Goal: Information Seeking & Learning: Find specific fact

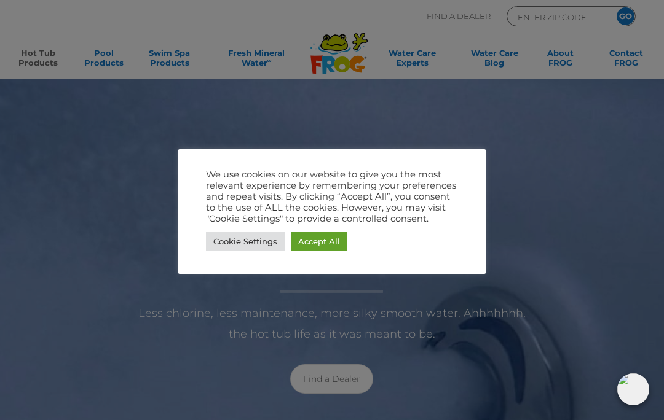
click at [555, 168] on div at bounding box center [332, 210] width 664 height 420
click at [251, 243] on link "Cookie Settings" at bounding box center [245, 241] width 79 height 19
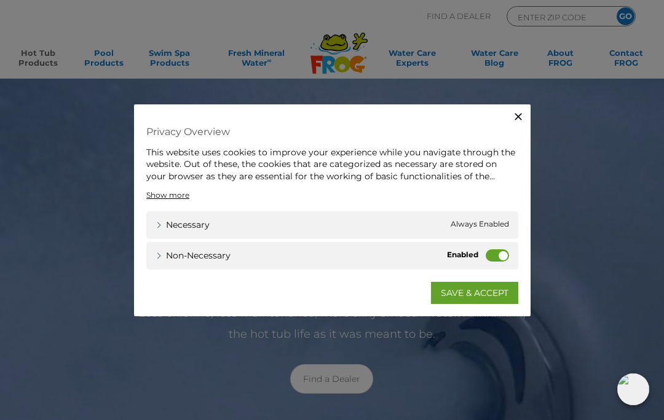
click at [521, 120] on icon "button" at bounding box center [518, 116] width 12 height 12
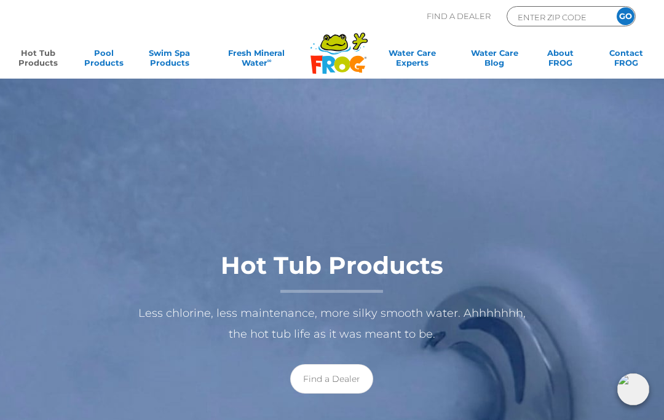
click at [36, 54] on link "Hot Tub Products" at bounding box center [37, 60] width 51 height 25
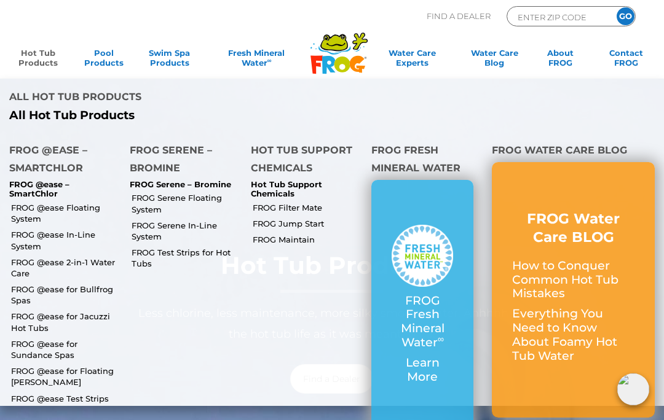
click at [20, 284] on link "FROG @ease for Bullfrog Spas" at bounding box center [65, 295] width 109 height 22
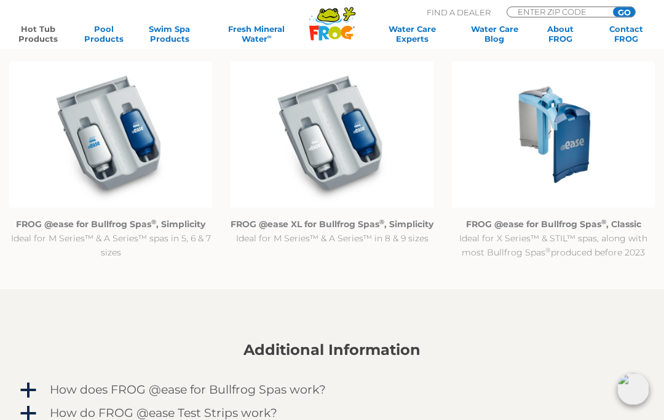
scroll to position [1130, 0]
click at [368, 141] on img at bounding box center [331, 134] width 203 height 146
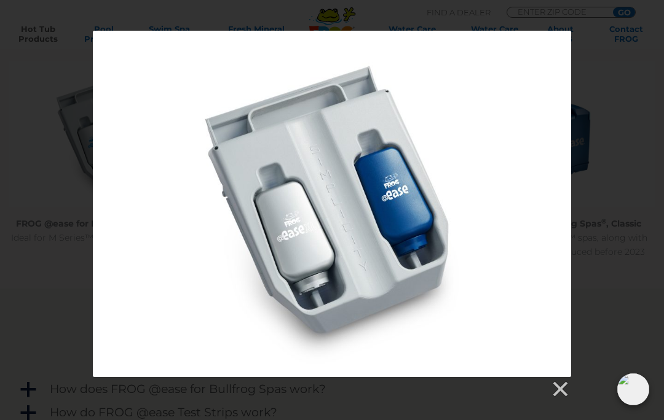
click at [562, 388] on link at bounding box center [559, 389] width 18 height 18
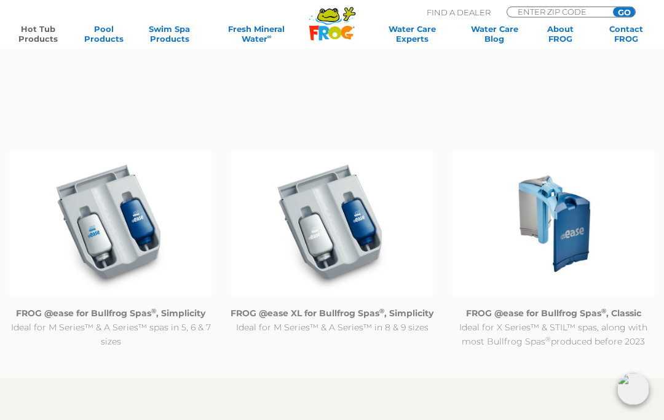
scroll to position [1040, 0]
click at [313, 319] on p "FROG @ease XL for Bullfrog Spas ® , Simplicity Ideal for M Series™ & A Series™ …" at bounding box center [331, 321] width 203 height 28
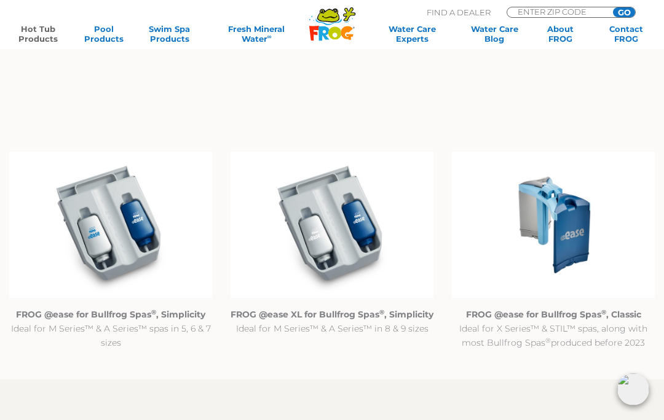
scroll to position [1036, 0]
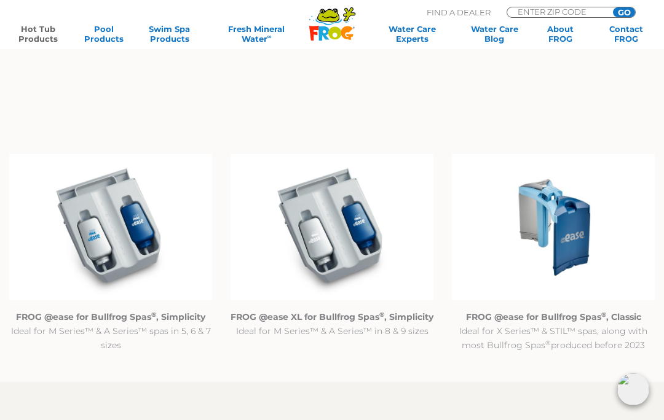
click at [320, 339] on p "FROG @ease XL for Bullfrog Spas ® , Simplicity Ideal for M Series™ & A Series™ …" at bounding box center [331, 324] width 203 height 28
click at [317, 276] on img at bounding box center [331, 227] width 203 height 146
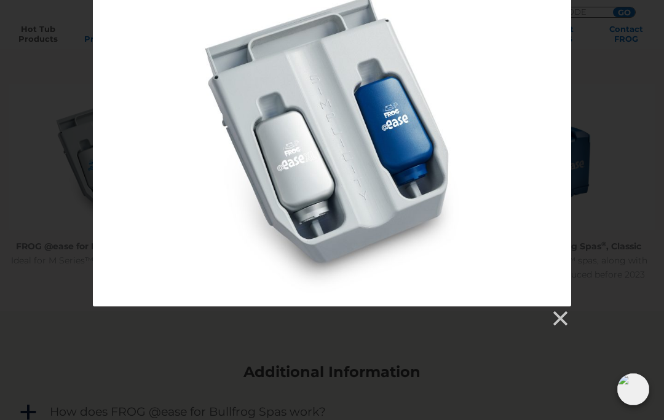
scroll to position [1106, 0]
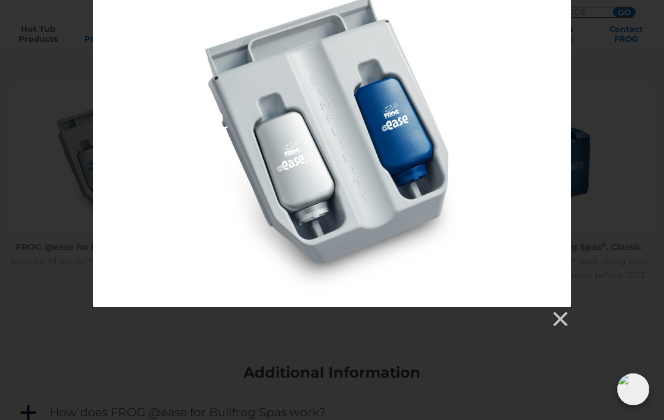
click at [564, 320] on link at bounding box center [559, 319] width 18 height 18
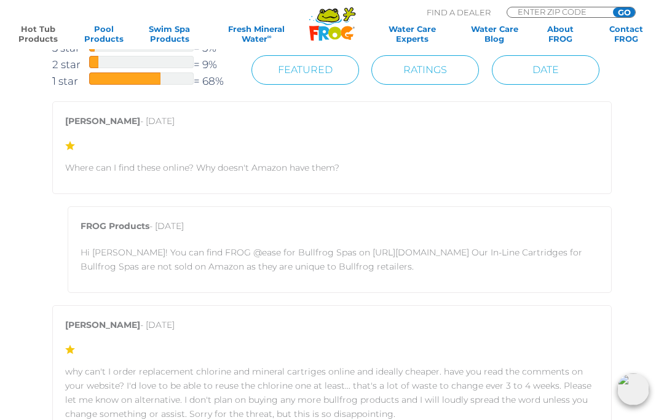
scroll to position [1951, 0]
click at [305, 251] on p "Hi Matt! You can find FROG @ease for Bullfrog Spas on https://shop.bullfrogspas…" at bounding box center [340, 261] width 518 height 28
click at [313, 254] on p "Hi Matt! You can find FROG @ease for Bullfrog Spas on https://shop.bullfrogspas…" at bounding box center [340, 261] width 518 height 28
click at [321, 256] on p "Hi Matt! You can find FROG @ease for Bullfrog Spas on https://shop.bullfrogspas…" at bounding box center [340, 261] width 518 height 28
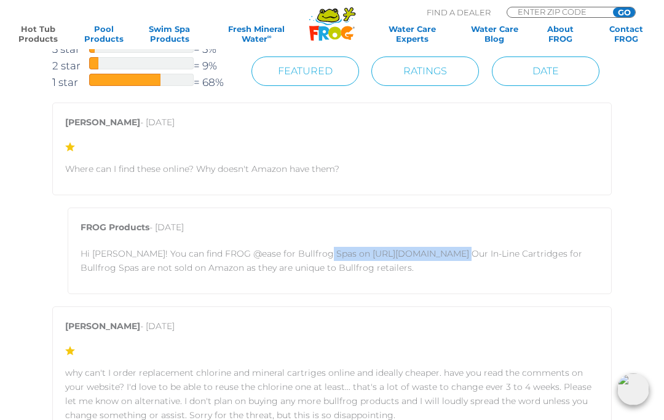
copy p "https://shop.bullfrogspas.com"
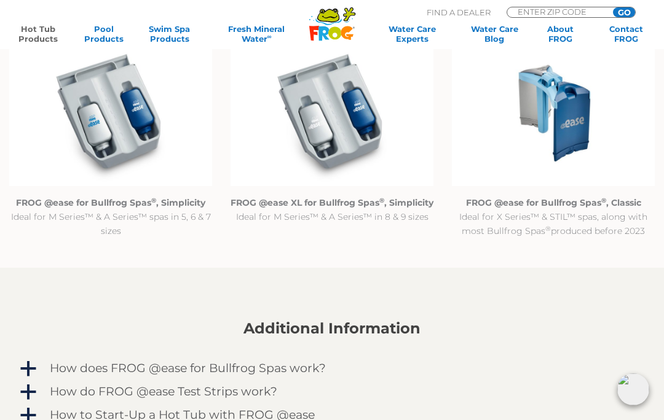
scroll to position [1149, 0]
